Goal: Obtain resource: Download file/media

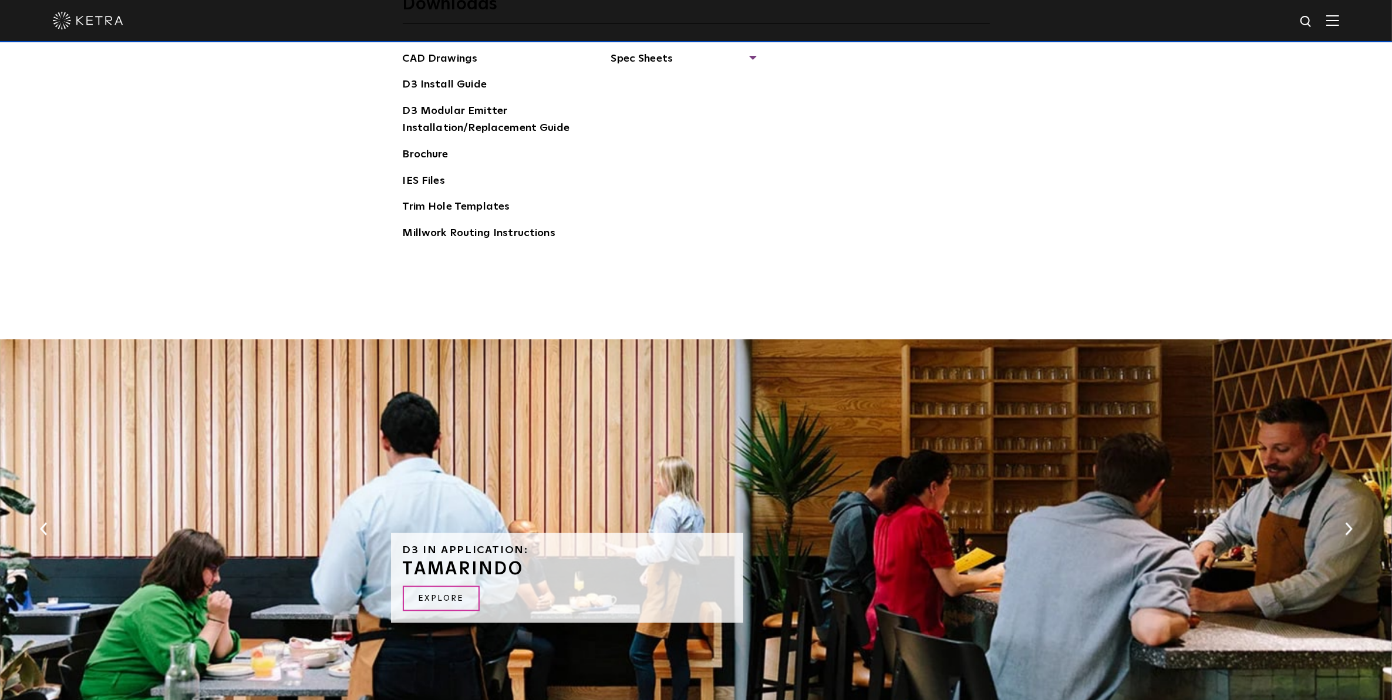
scroll to position [1981, 0]
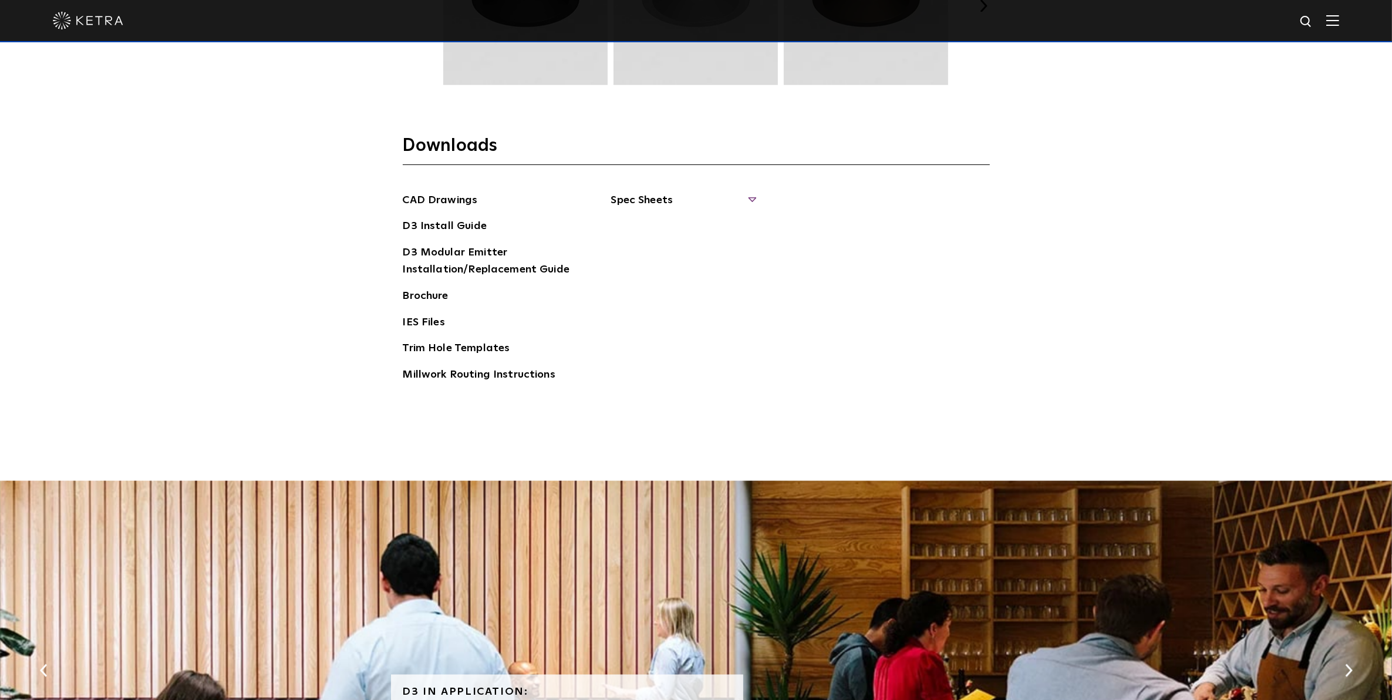
click at [689, 195] on span "Spec Sheets" at bounding box center [683, 205] width 144 height 26
click at [417, 304] on link "Brochure" at bounding box center [426, 297] width 46 height 19
click at [1334, 21] on div at bounding box center [696, 20] width 1286 height 41
click at [1339, 21] on img at bounding box center [1332, 20] width 13 height 11
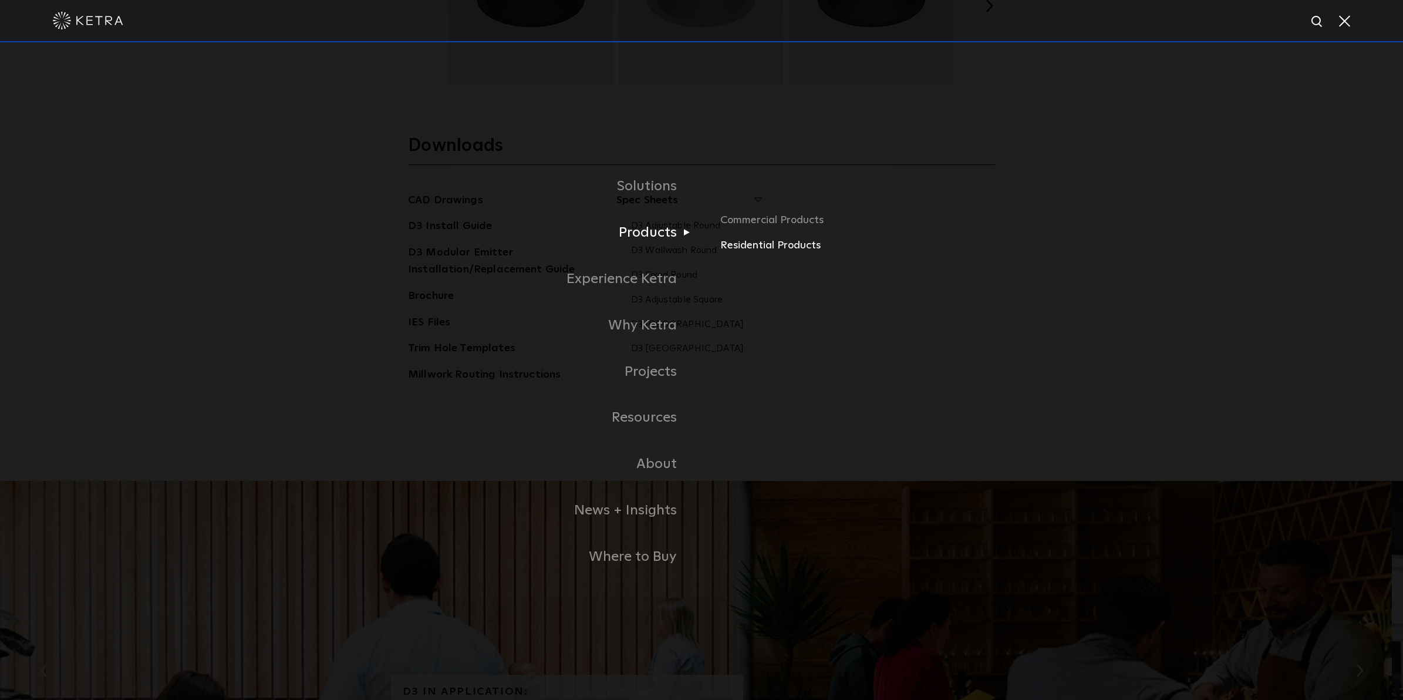
click at [754, 250] on link "Residential Products" at bounding box center [857, 245] width 275 height 17
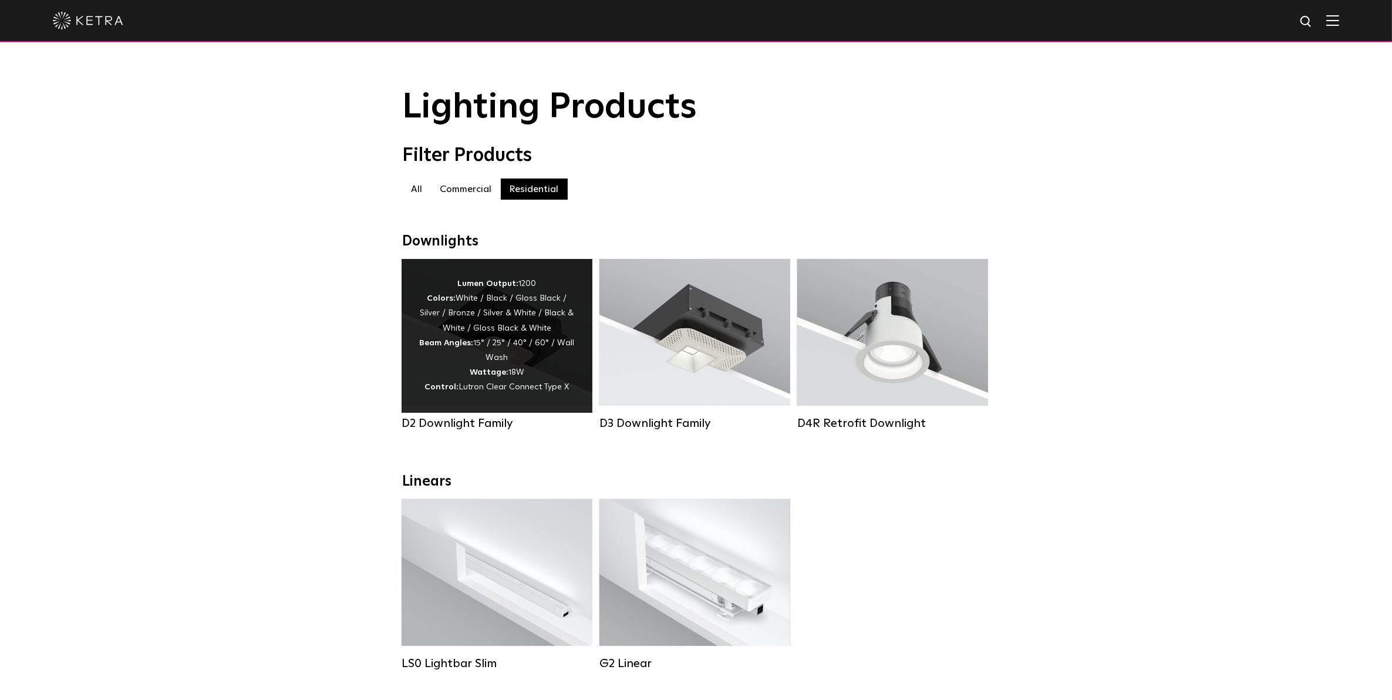
click at [433, 370] on div "Lumen Output: 1200 Colors: White / Black / Gloss Black / Silver / Bronze / Silv…" at bounding box center [497, 336] width 156 height 119
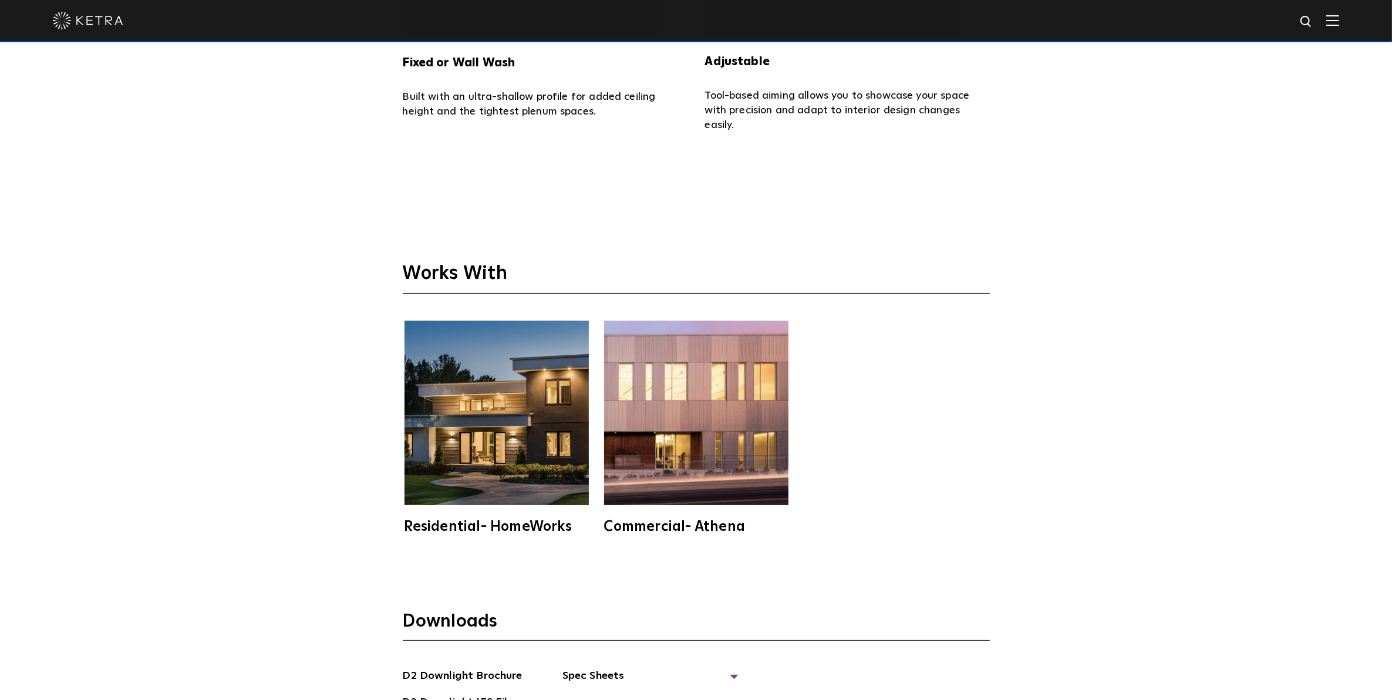
scroll to position [3669, 0]
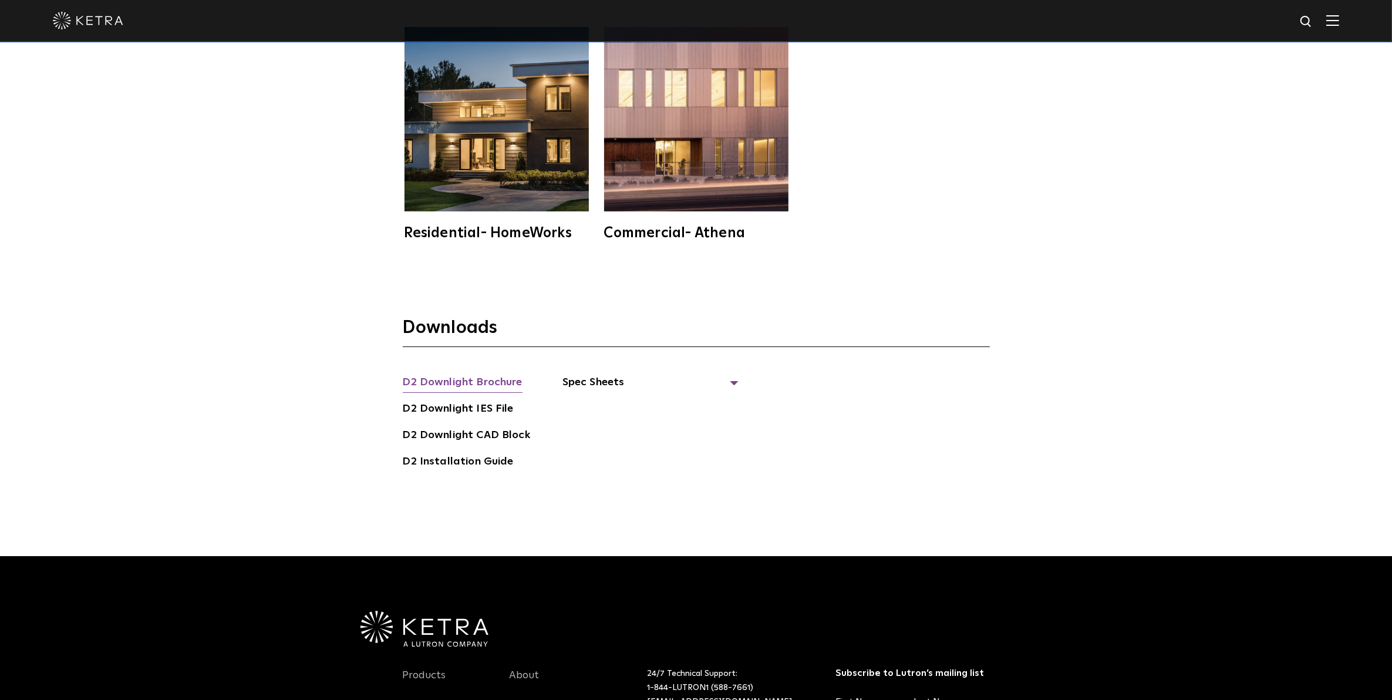
click at [500, 380] on link "D2 Downlight Brochure" at bounding box center [463, 383] width 120 height 19
